Goal: Information Seeking & Learning: Learn about a topic

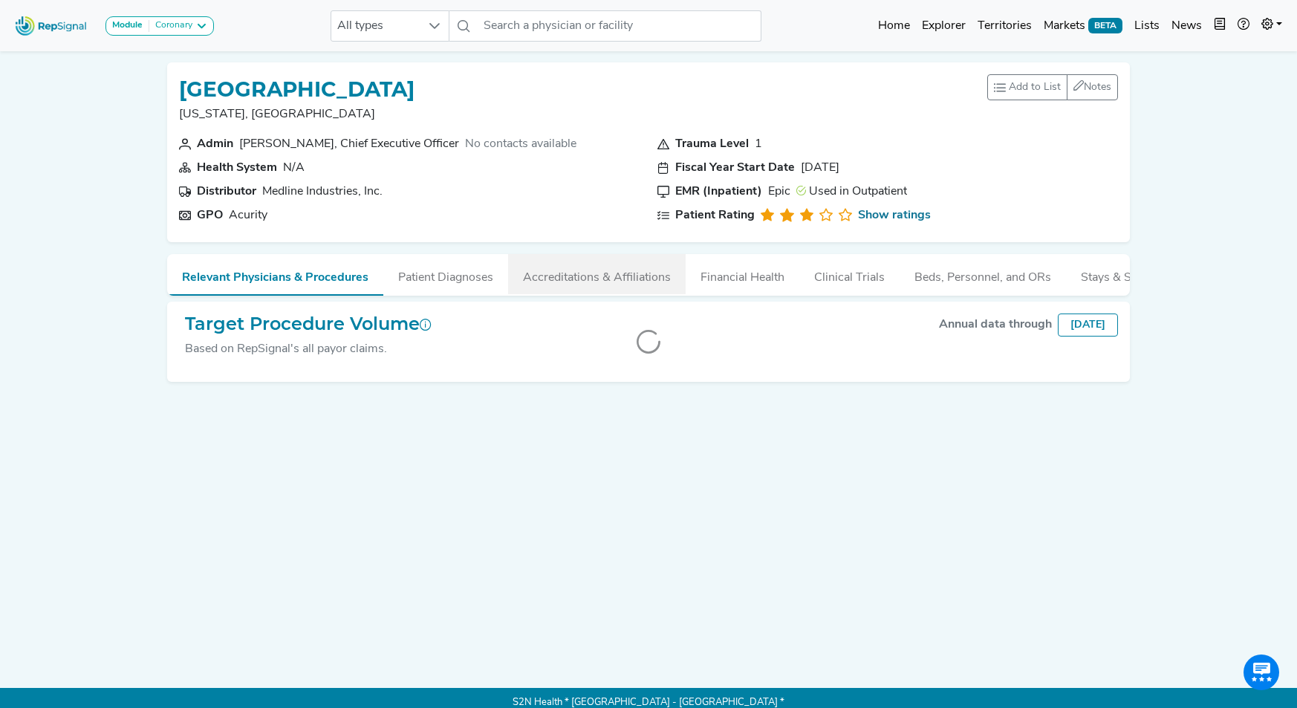
click at [638, 282] on button "Accreditations & Affiliations" at bounding box center [596, 274] width 177 height 40
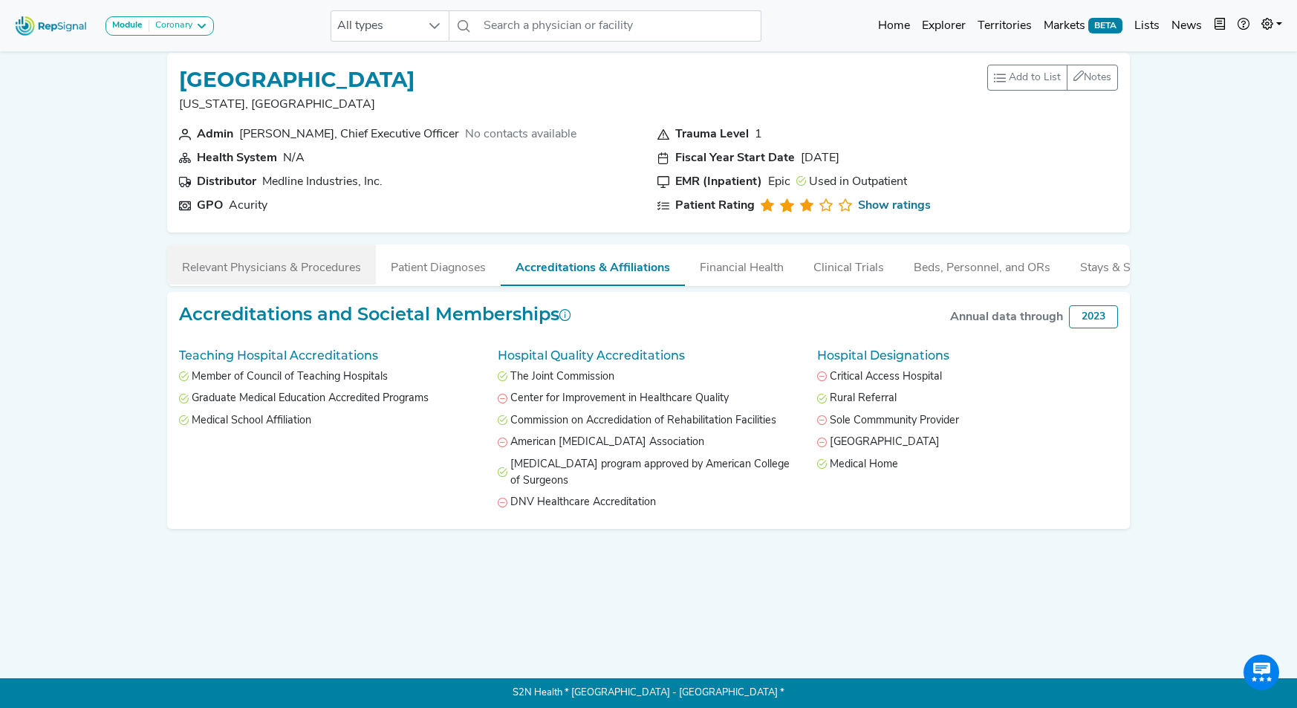
click at [352, 275] on button "Relevant Physicians & Procedures" at bounding box center [271, 264] width 209 height 40
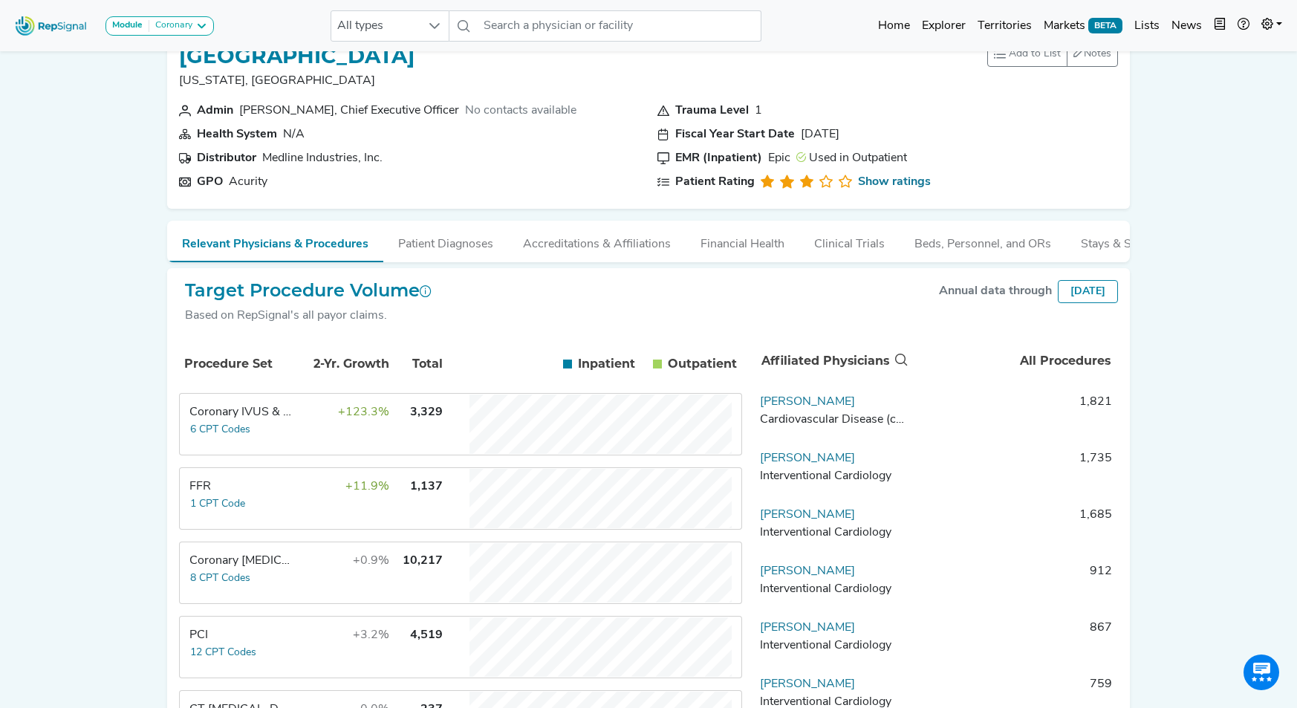
scroll to position [20, 0]
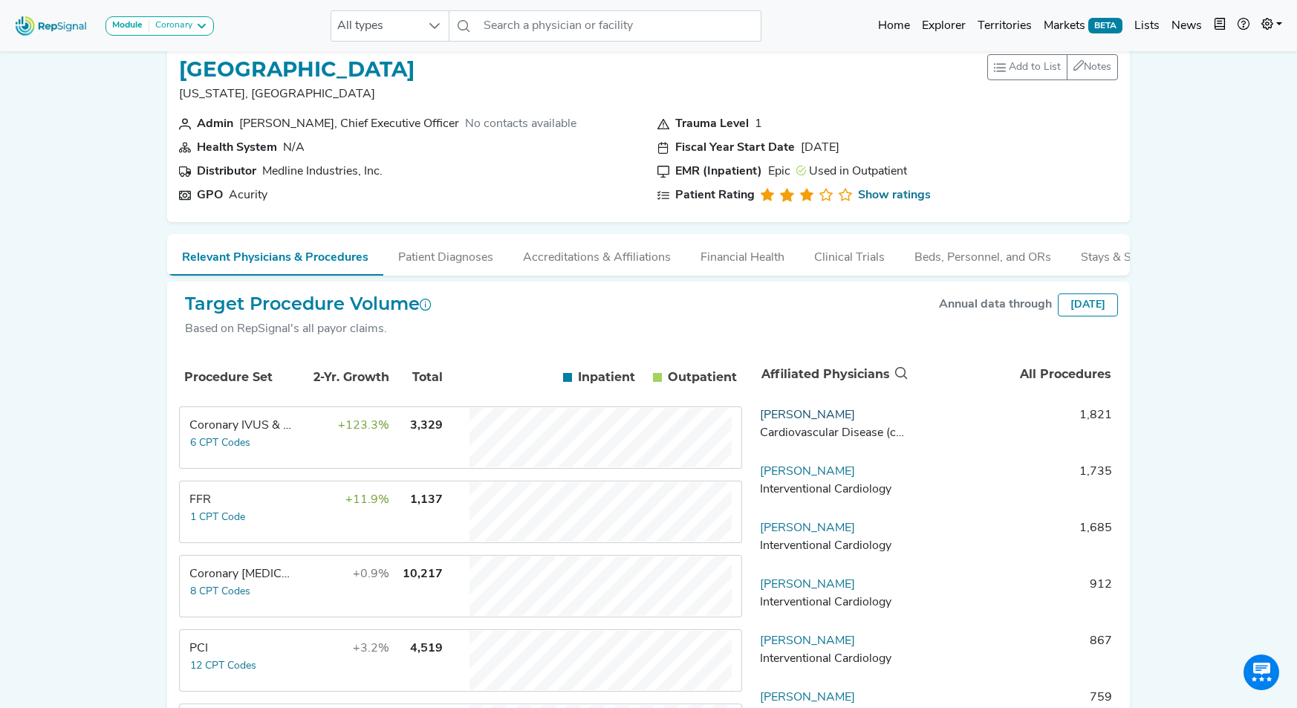
click at [791, 421] on link "Atul Sharma" at bounding box center [807, 415] width 95 height 12
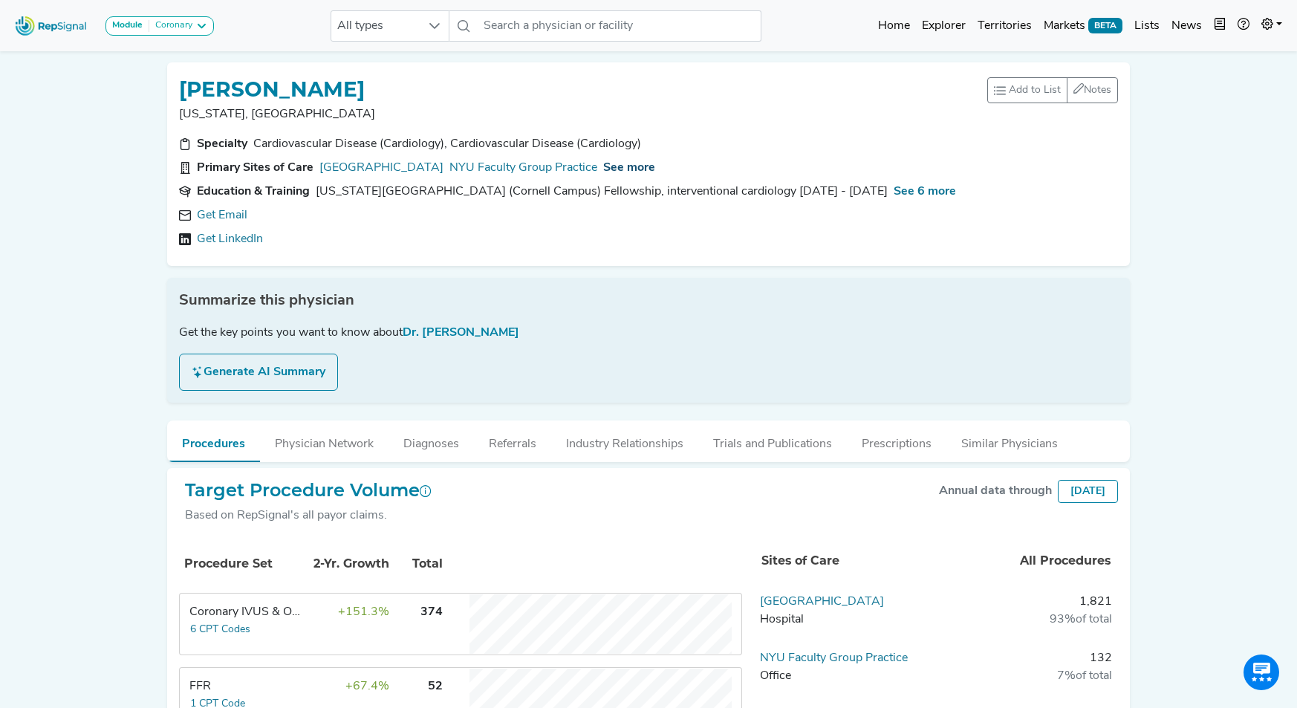
click at [651, 162] on span "See more" at bounding box center [629, 168] width 52 height 12
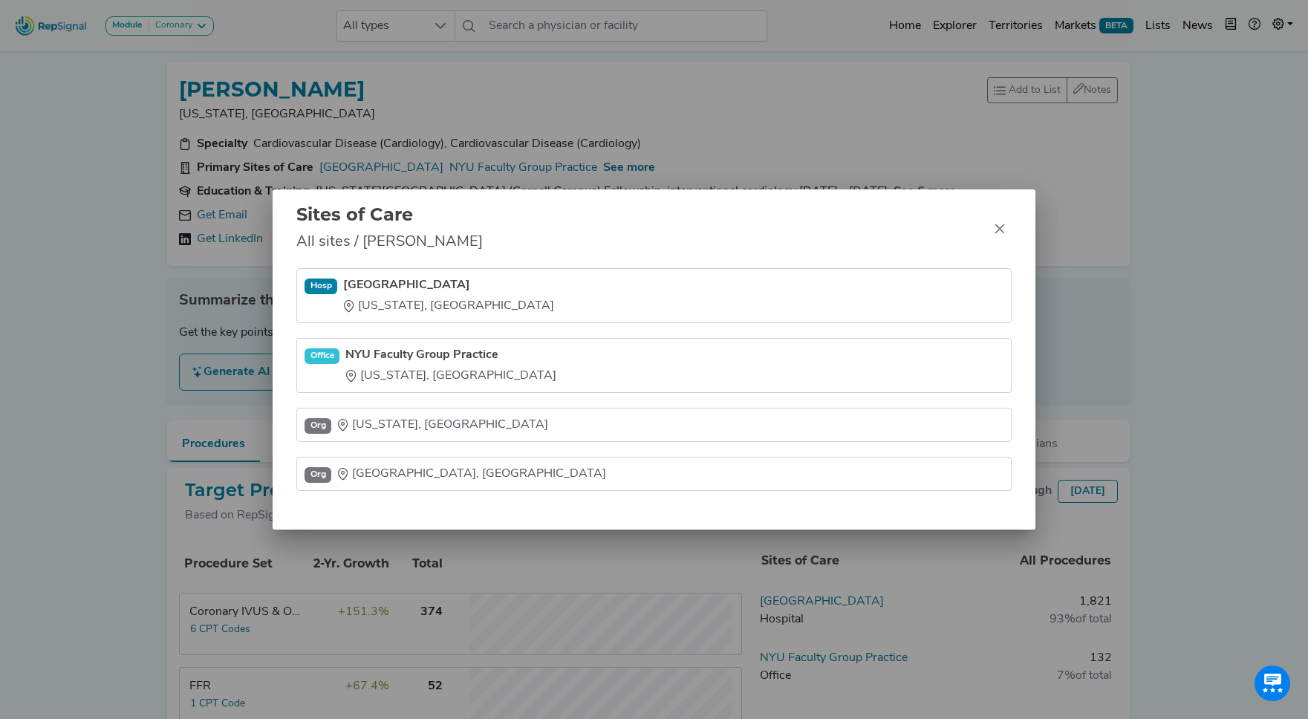
click at [738, 156] on div "Sites of Care All sites / Atul Sharma Hosp NYU Langone Hospitals New York, NY O…" at bounding box center [654, 359] width 1308 height 719
click at [1003, 234] on icon "Close" at bounding box center [1000, 229] width 12 height 12
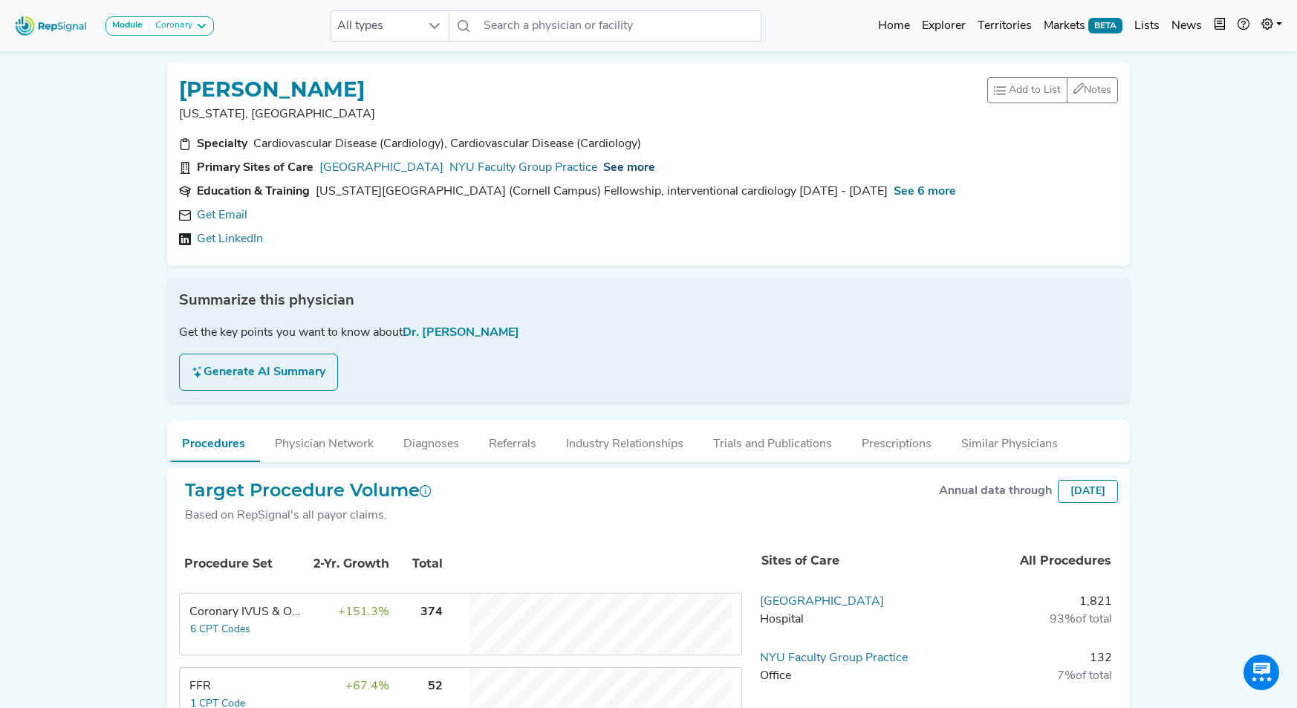
click at [625, 166] on span "See more" at bounding box center [629, 168] width 52 height 12
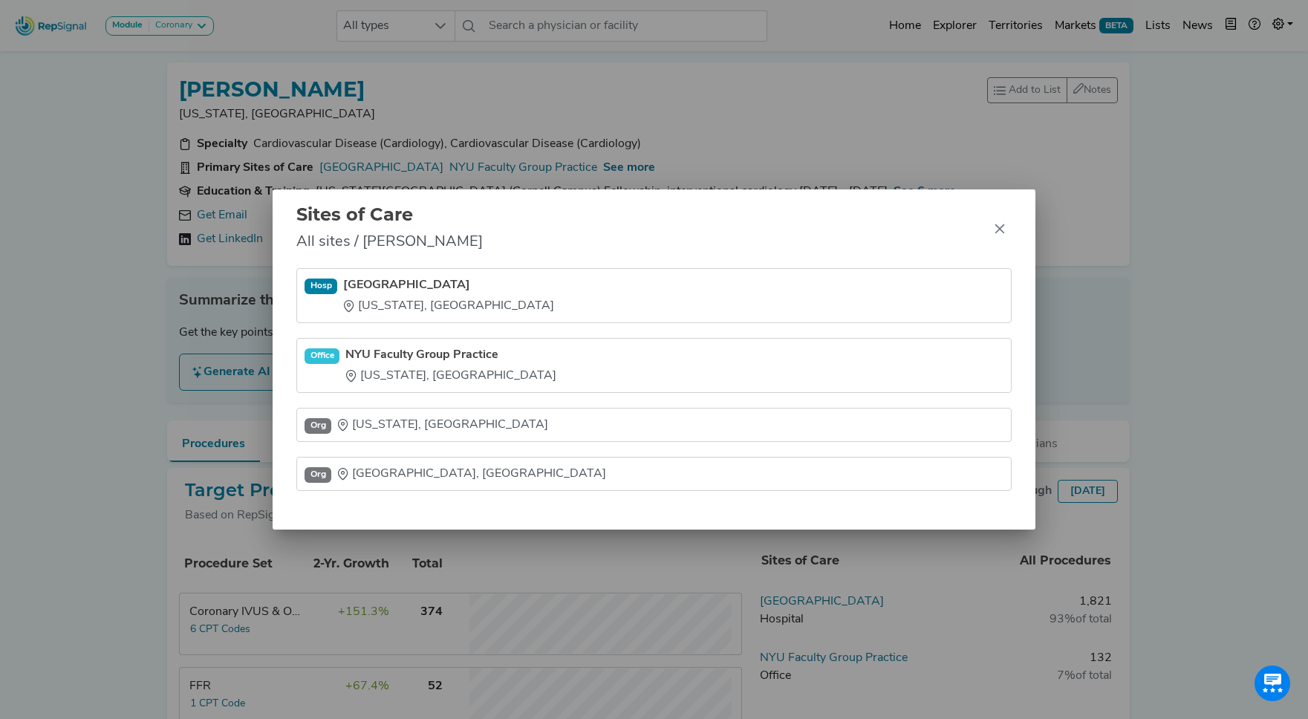
click at [388, 356] on link "NYU Faculty Group Practice" at bounding box center [450, 355] width 211 height 18
